Goal: Task Accomplishment & Management: Use online tool/utility

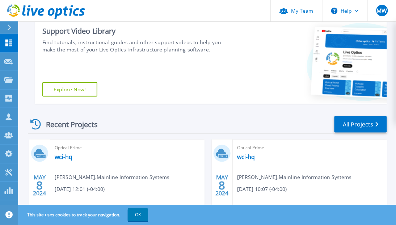
scroll to position [145, 0]
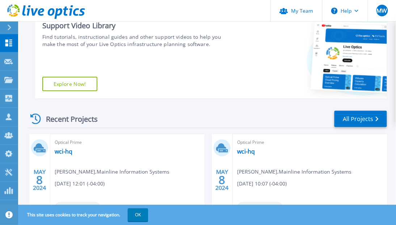
click at [96, 154] on div "Optical Prime wci-hq [PERSON_NAME] , Mainline Information Systems [DATE] 12:01 …" at bounding box center [127, 181] width 154 height 94
click at [68, 146] on span "Optical Prime" at bounding box center [128, 142] width 146 height 8
click at [44, 147] on icon at bounding box center [40, 147] width 12 height 11
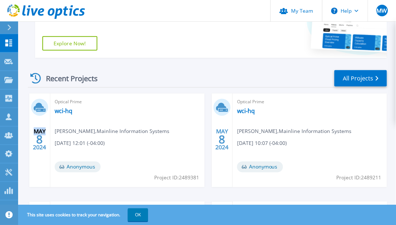
scroll to position [241, 0]
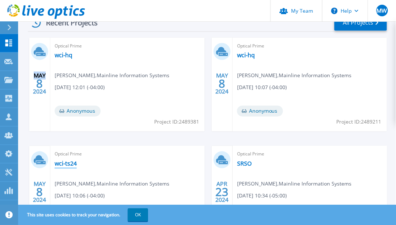
click at [71, 165] on link "wci-ts24" at bounding box center [66, 163] width 22 height 7
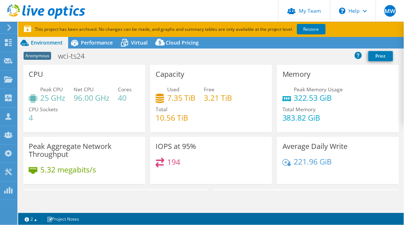
select select "USD"
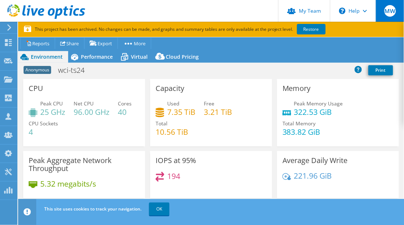
click at [390, 12] on span "MW" at bounding box center [390, 11] width 12 height 12
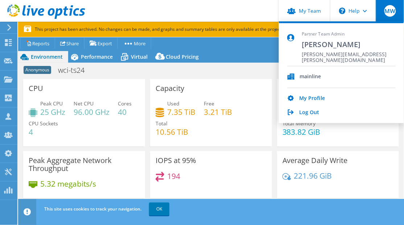
click at [297, 112] on div "Log Out" at bounding box center [341, 112] width 108 height 7
click at [304, 114] on link "Log Out" at bounding box center [309, 112] width 20 height 7
